Goal: Navigation & Orientation: Understand site structure

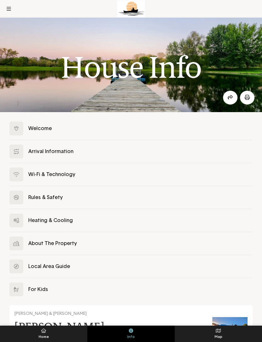
click at [100, 130] on button at bounding box center [131, 128] width 244 height 23
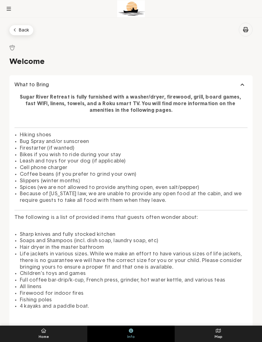
click at [11, 10] on button at bounding box center [9, 9] width 13 height 13
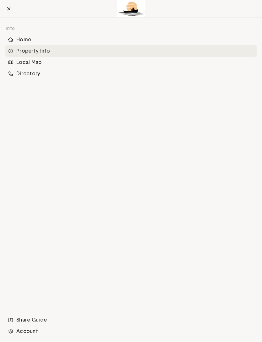
click at [30, 64] on div "Local Map" at bounding box center [135, 62] width 239 height 7
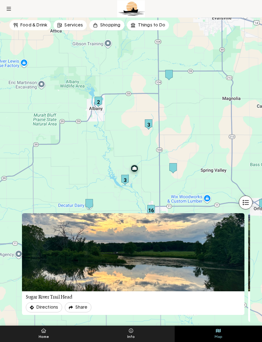
click at [7, 6] on icon at bounding box center [9, 8] width 4 height 5
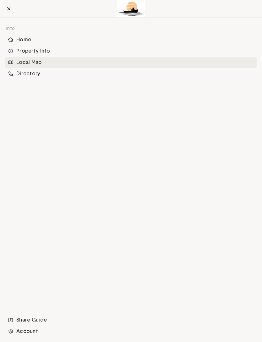
click at [21, 37] on div "Home" at bounding box center [135, 40] width 239 height 7
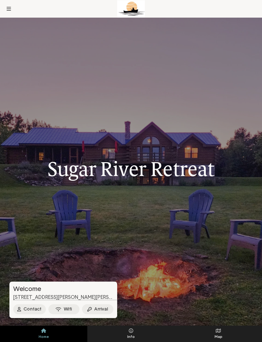
click at [10, 8] on icon at bounding box center [9, 9] width 4 height 4
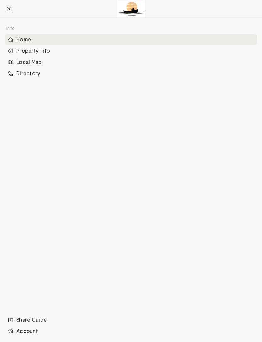
click at [26, 73] on div "Directory" at bounding box center [135, 73] width 239 height 7
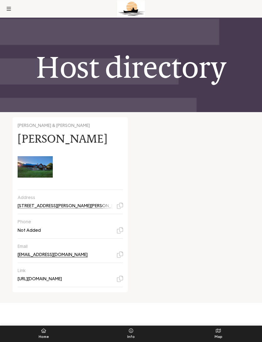
click at [8, 7] on icon at bounding box center [9, 9] width 4 height 4
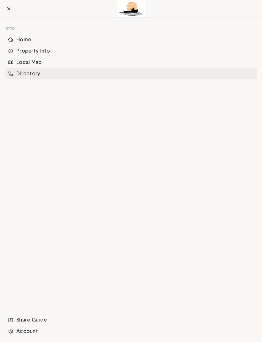
click at [26, 62] on div "Local Map" at bounding box center [135, 62] width 239 height 7
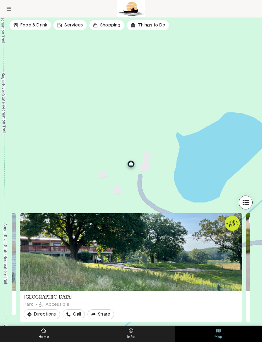
click at [11, 6] on button at bounding box center [9, 9] width 13 height 13
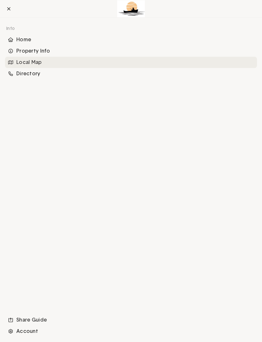
click at [25, 39] on div "Home" at bounding box center [135, 40] width 239 height 7
